Goal: Task Accomplishment & Management: Complete application form

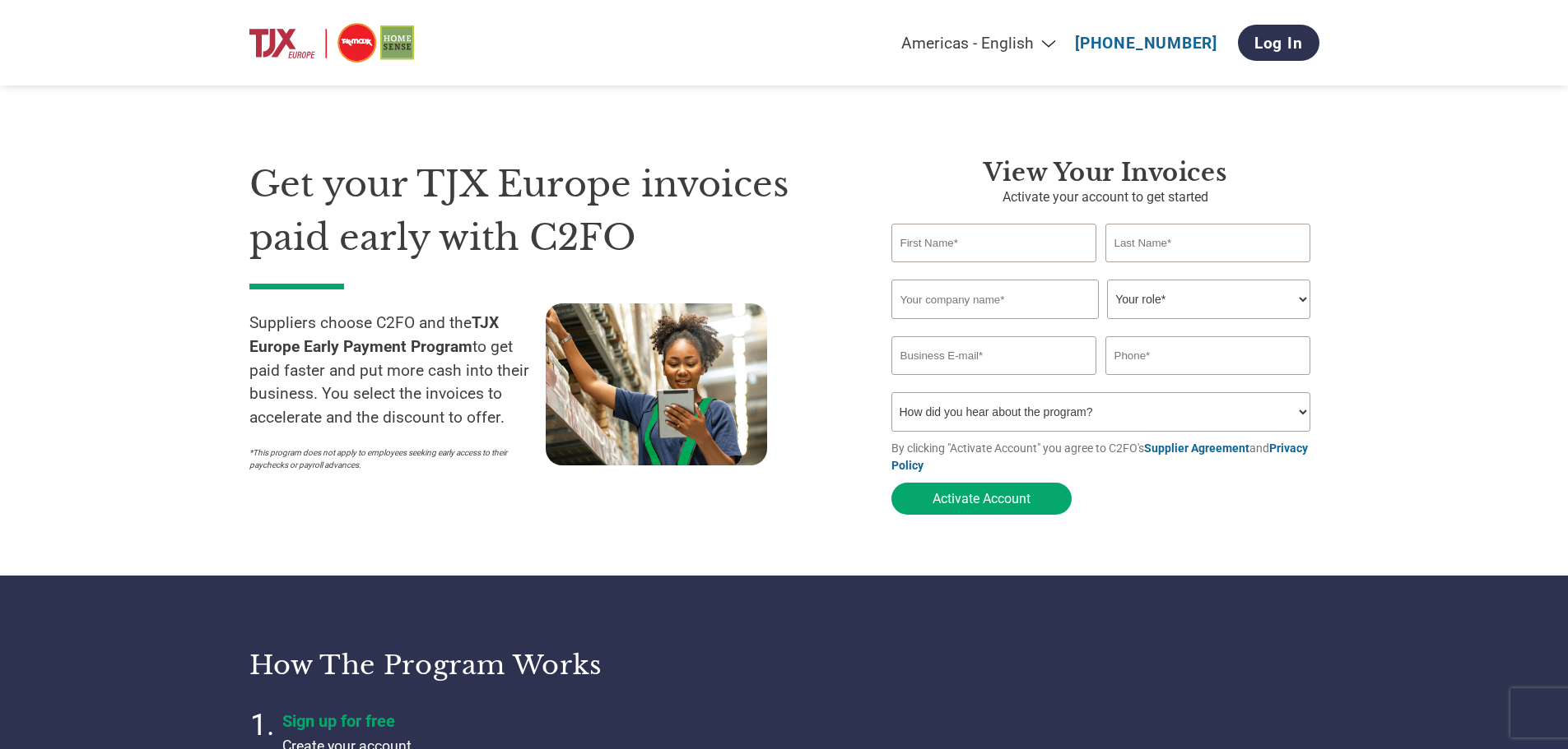
click at [922, 244] on input "text" at bounding box center [993, 243] width 205 height 38
type input "[PERSON_NAME]"
type input "Gu"
type input "VS HOUSEWARE [GEOGRAPHIC_DATA]"
type input "[PERSON_NAME][EMAIL_ADDRESS][DOMAIN_NAME]"
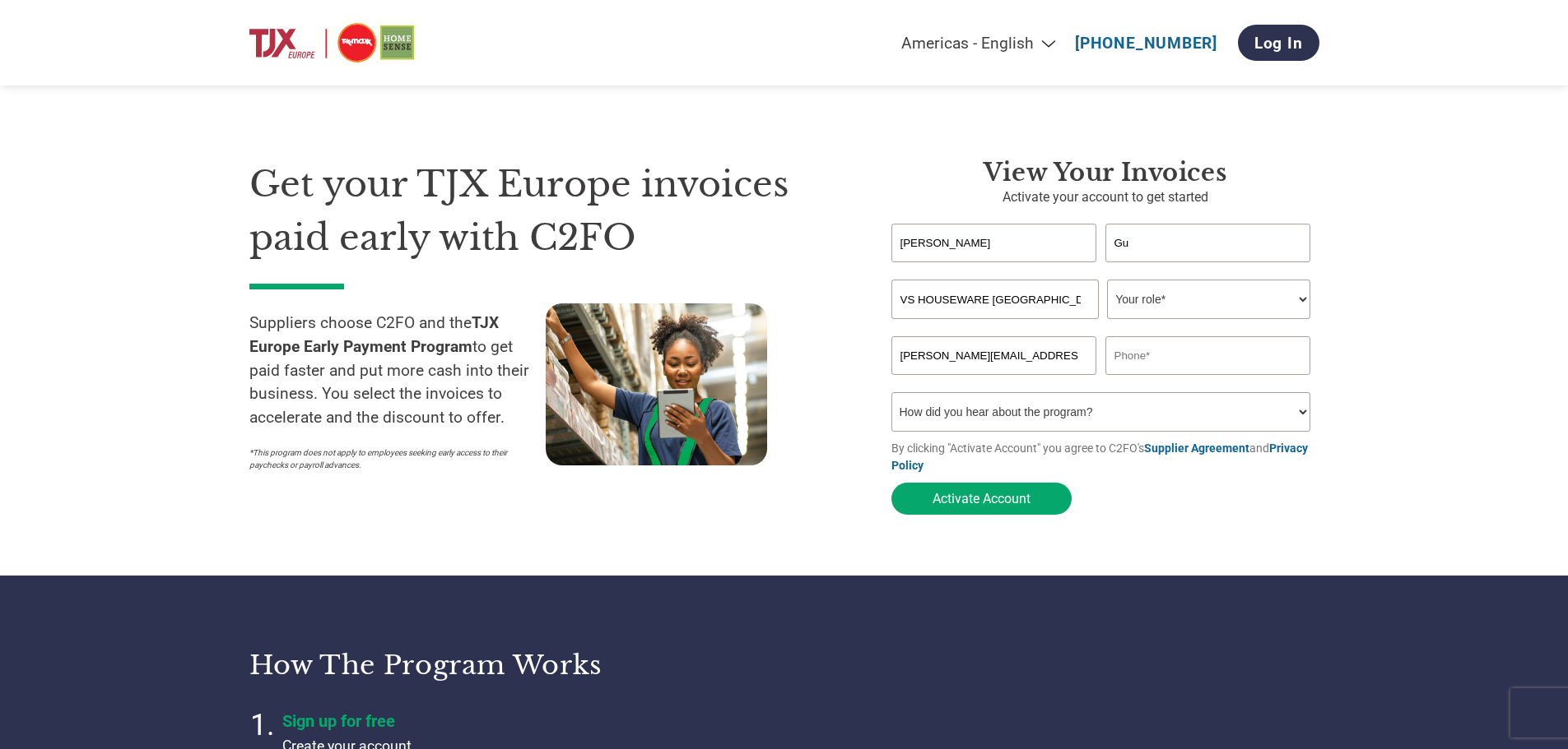
type input "4163191975"
click at [1300, 300] on select "Your role* CFO Controller Credit Manager Finance Director Treasurer CEO Preside…" at bounding box center [1208, 299] width 204 height 39
select select "OWNER_FOUNDER"
click at [1107, 281] on select "Your role* CFO Controller Credit Manager Finance Director Treasurer CEO Preside…" at bounding box center [1208, 299] width 204 height 39
click at [1301, 421] on select "How did you hear about the program? Received a letter Email Social Media Online…" at bounding box center [1101, 411] width 420 height 39
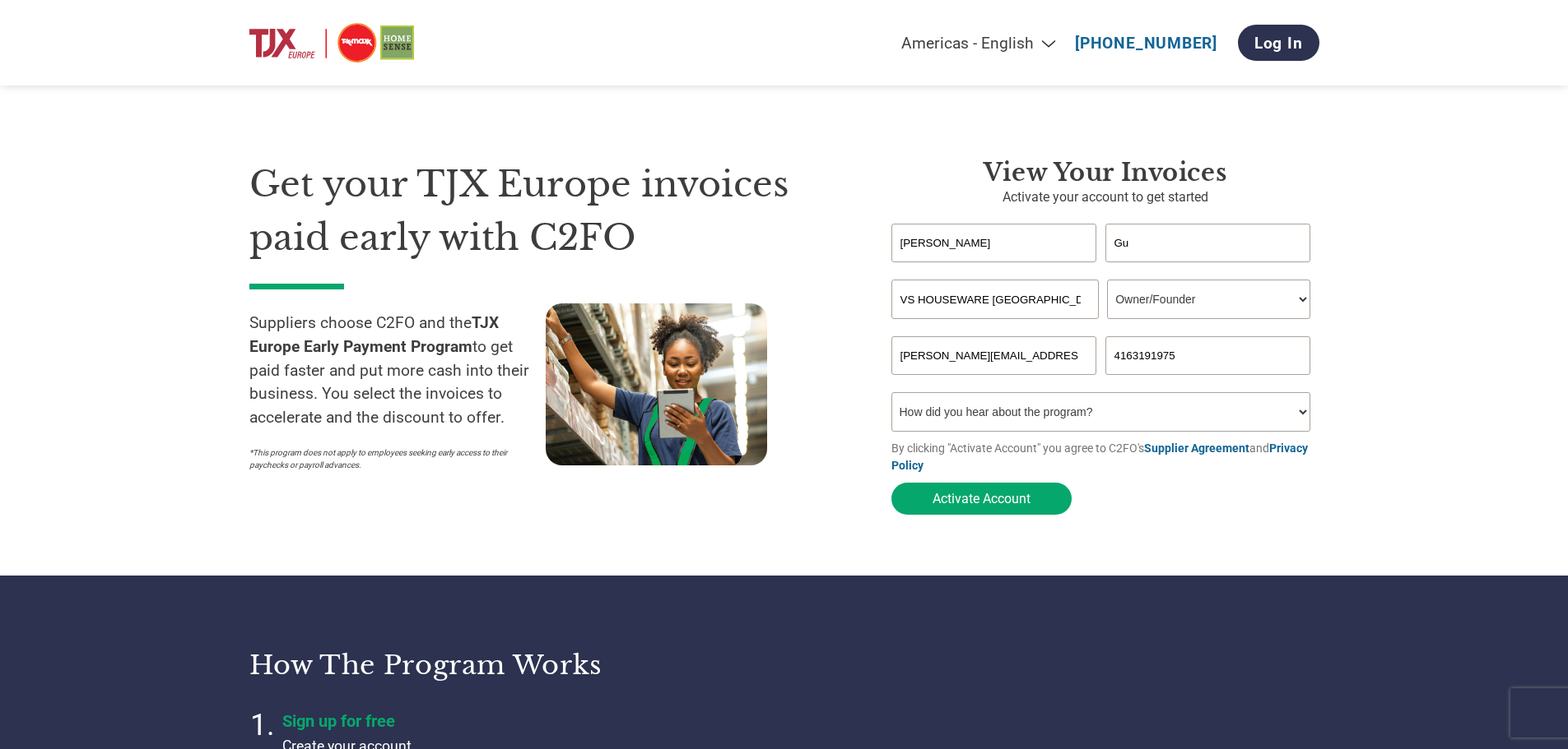
select select "Email"
click at [891, 397] on select "How did you hear about the program? Received a letter Email Social Media Online…" at bounding box center [1101, 411] width 420 height 39
click at [989, 505] on button "Activate Account" at bounding box center [980, 498] width 180 height 32
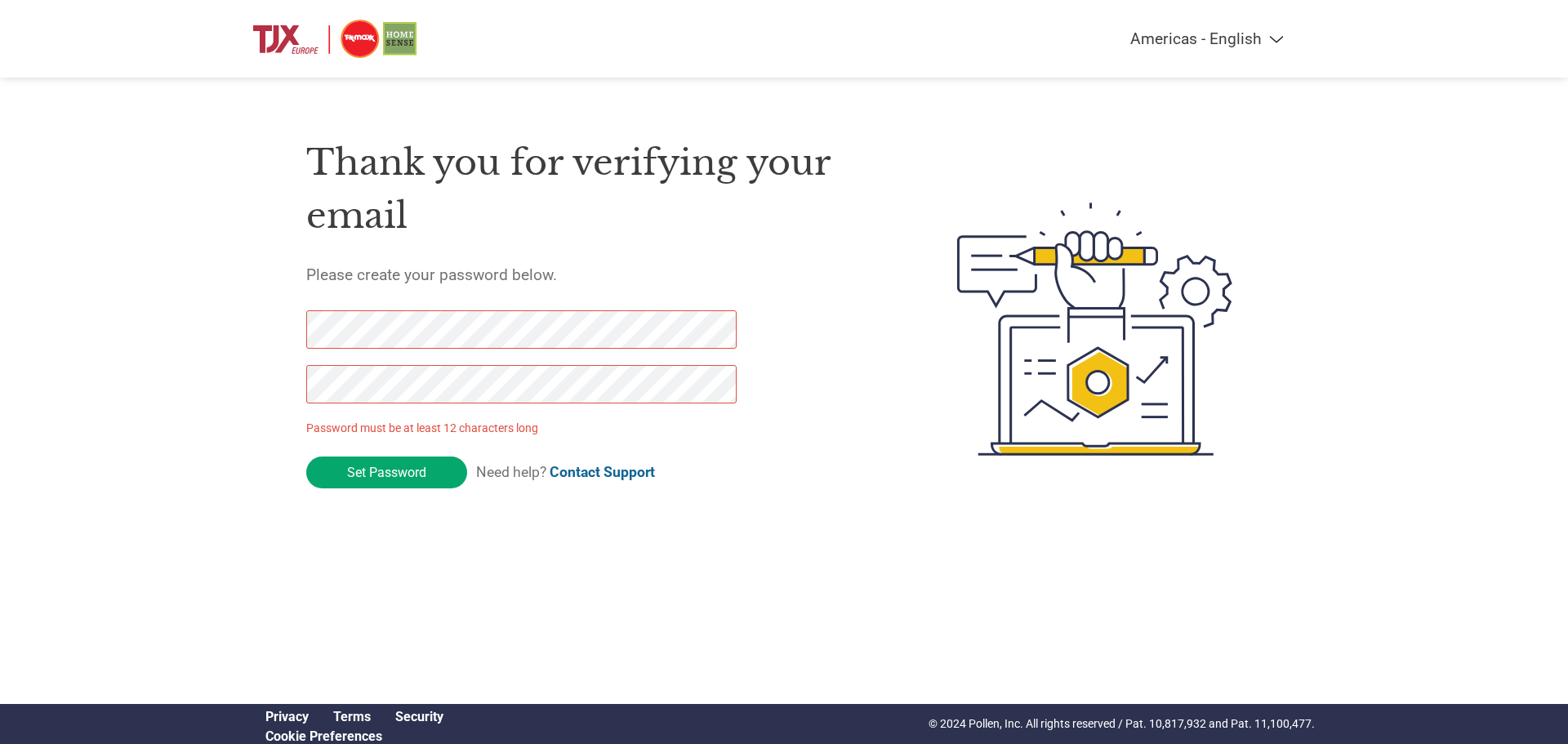
click at [260, 326] on div "Thank you for verifying your email Please create your password below. Password …" at bounding box center [784, 329] width 1062 height 433
click at [392, 469] on input "Set Password" at bounding box center [387, 472] width 161 height 32
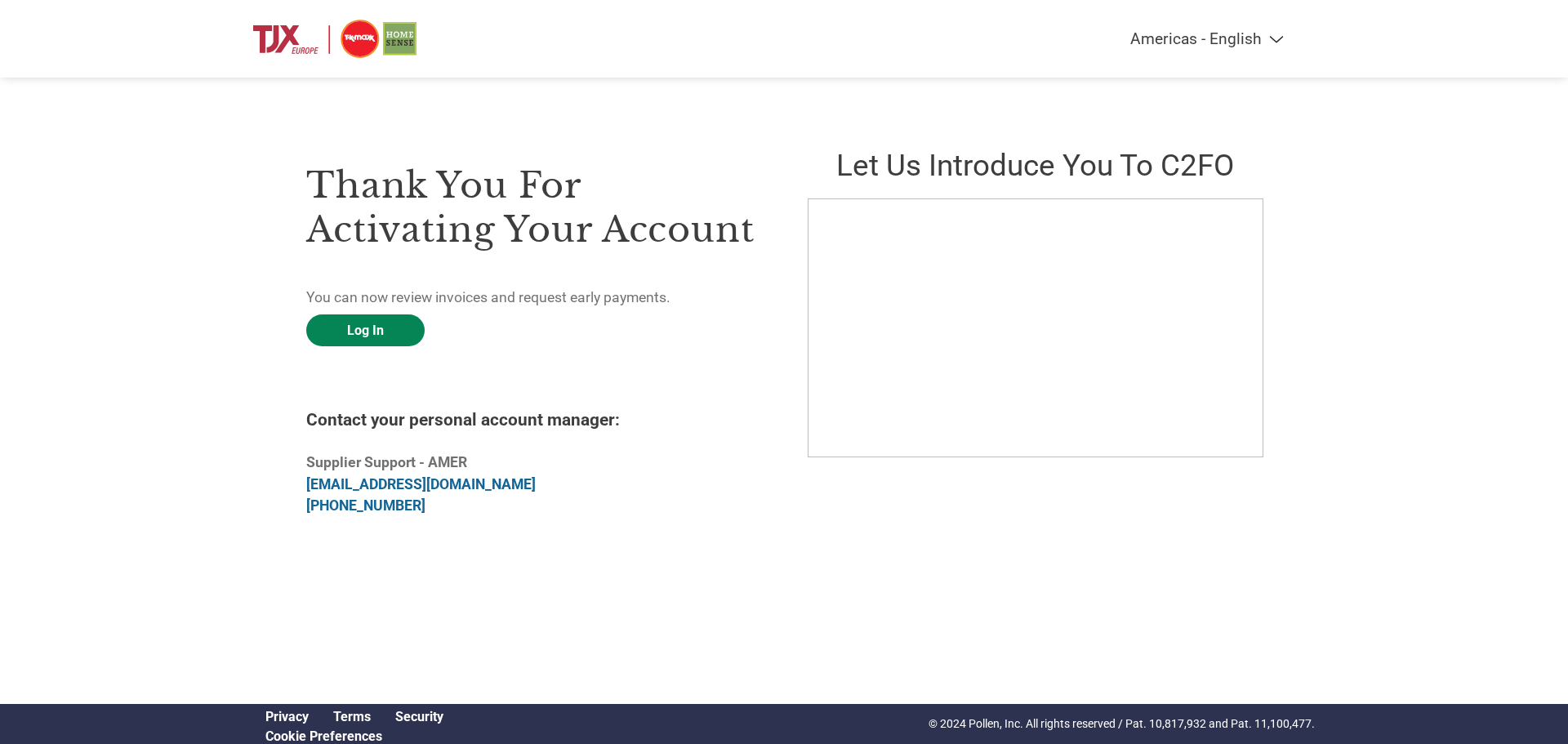
click at [390, 336] on link "Log In" at bounding box center [365, 330] width 119 height 32
